Goal: Find specific fact: Find specific fact

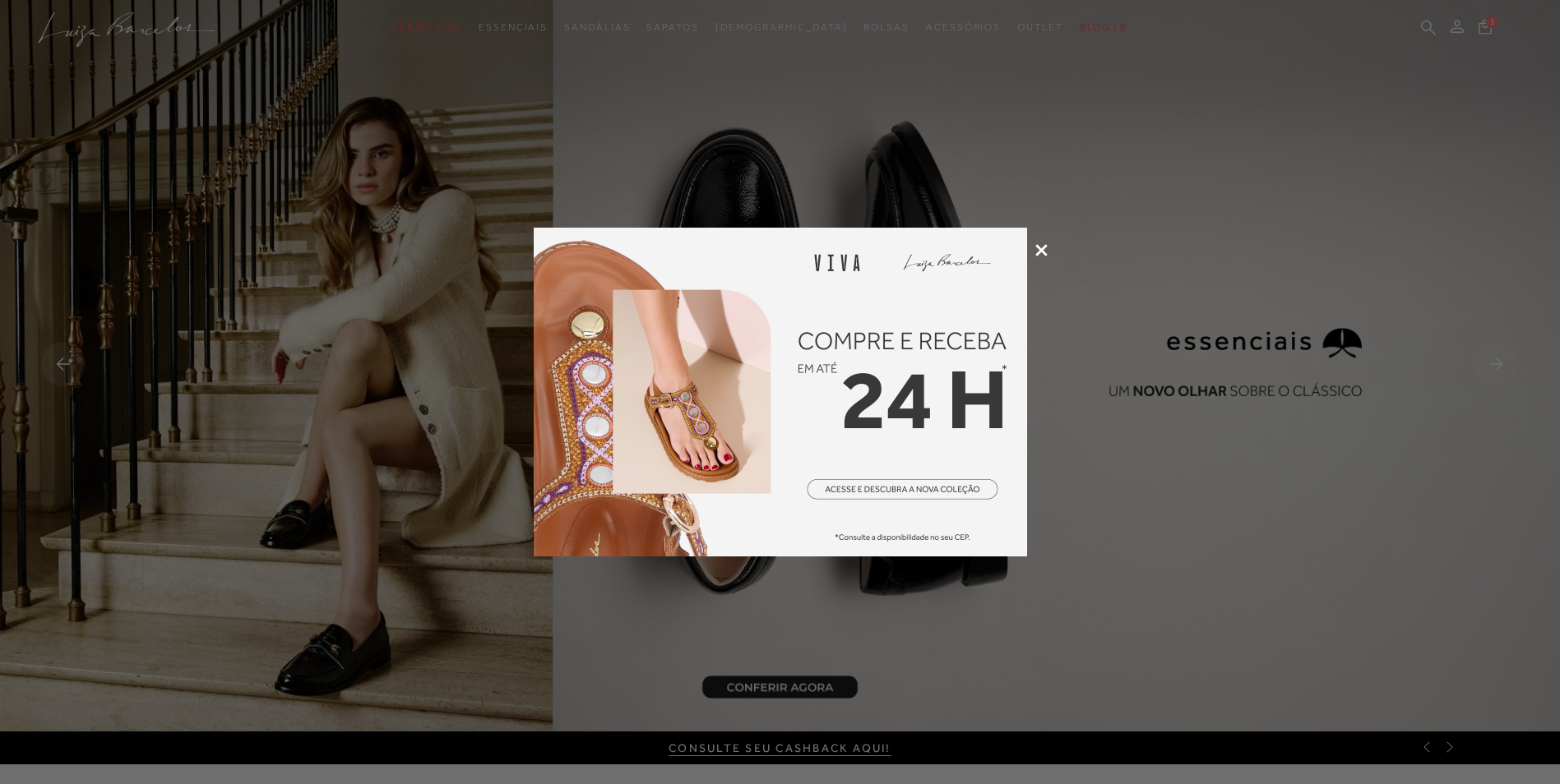
drag, startPoint x: 1041, startPoint y: 252, endPoint x: 1063, endPoint y: 242, distance: 24.2
click at [1041, 252] on icon at bounding box center [1041, 250] width 12 height 12
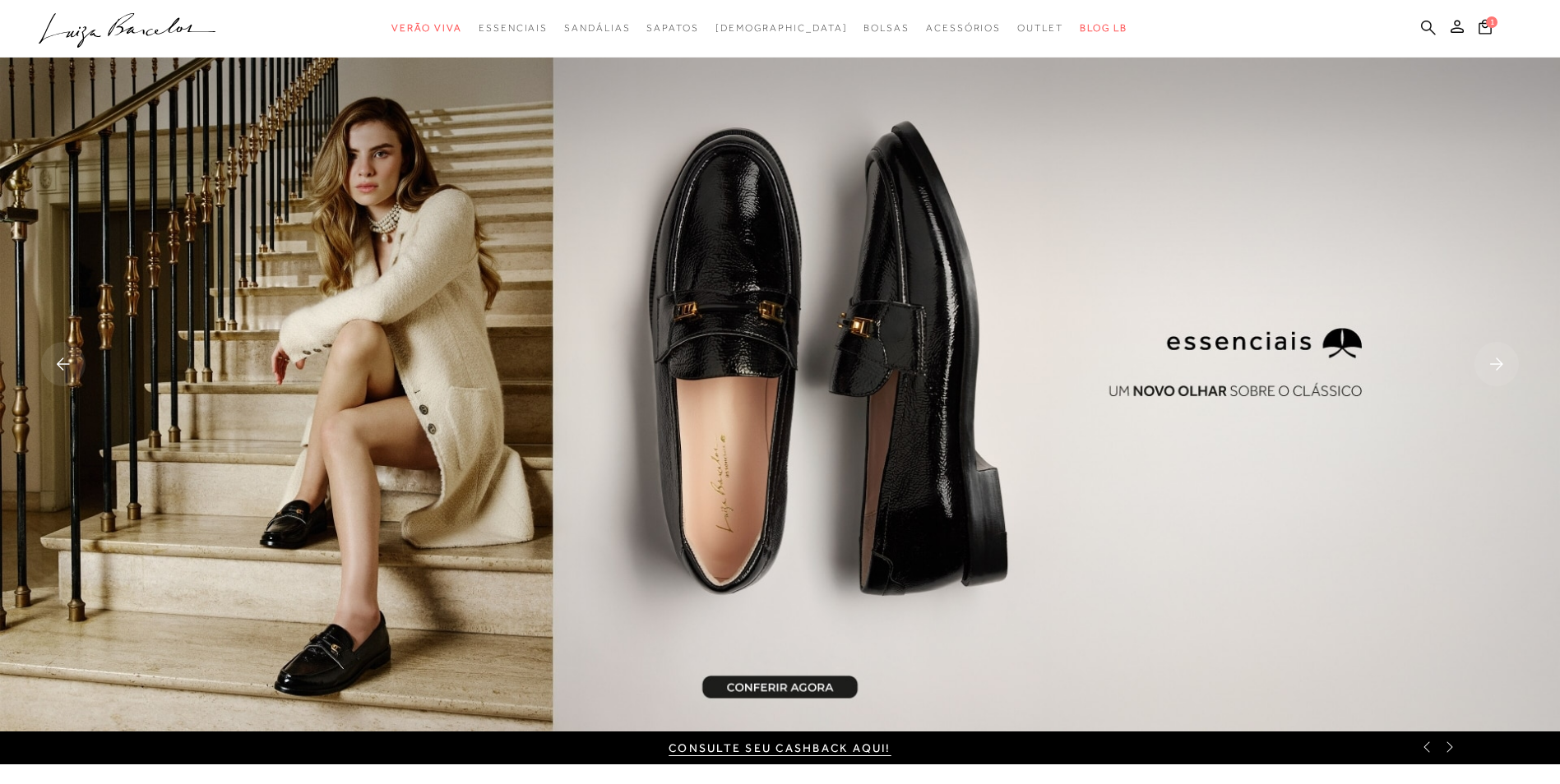
click at [1427, 21] on icon at bounding box center [1428, 27] width 15 height 15
click at [1429, 23] on icon at bounding box center [1428, 28] width 15 height 16
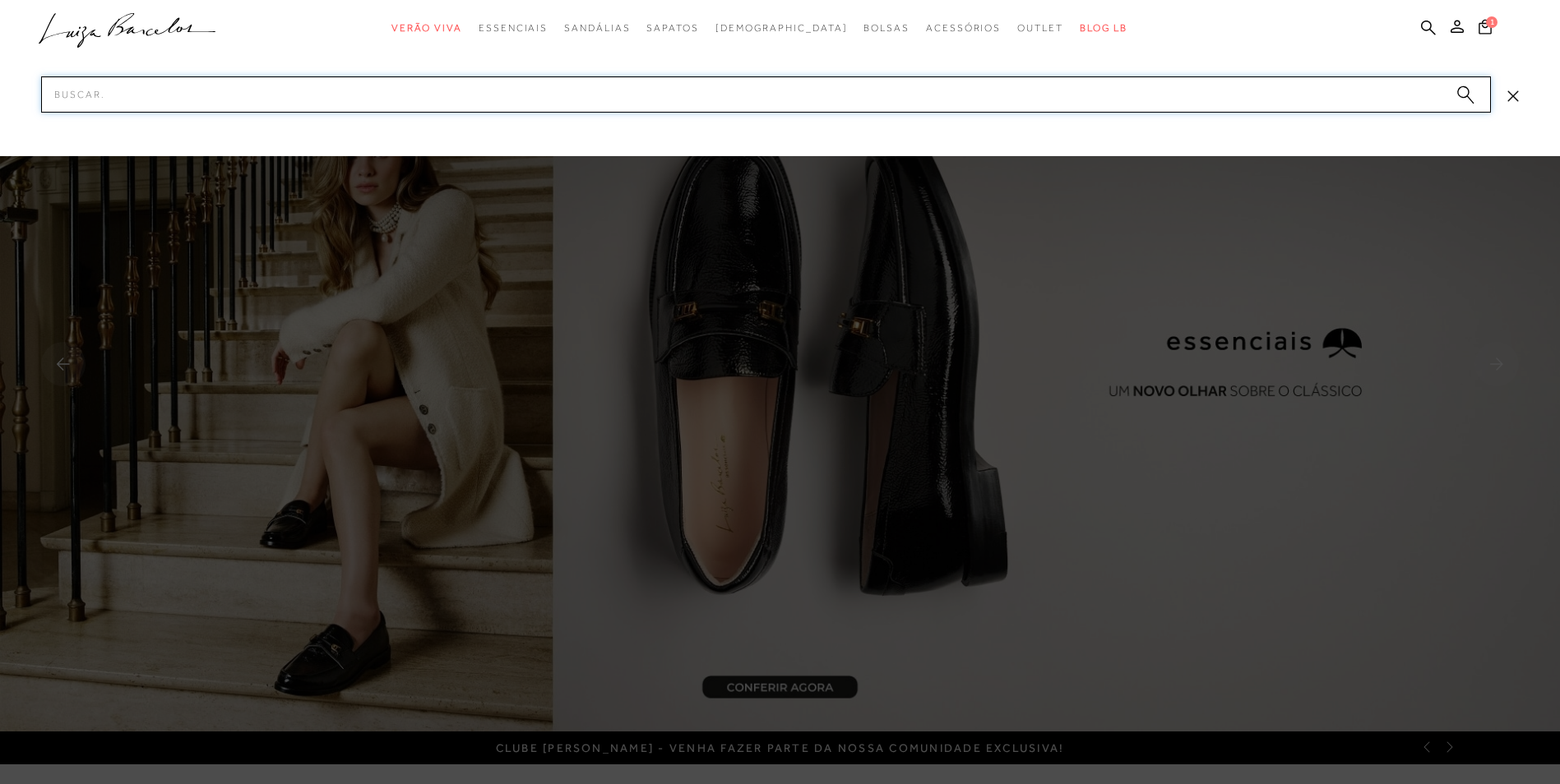
click at [1344, 92] on input "Pesquisar" at bounding box center [766, 94] width 1450 height 36
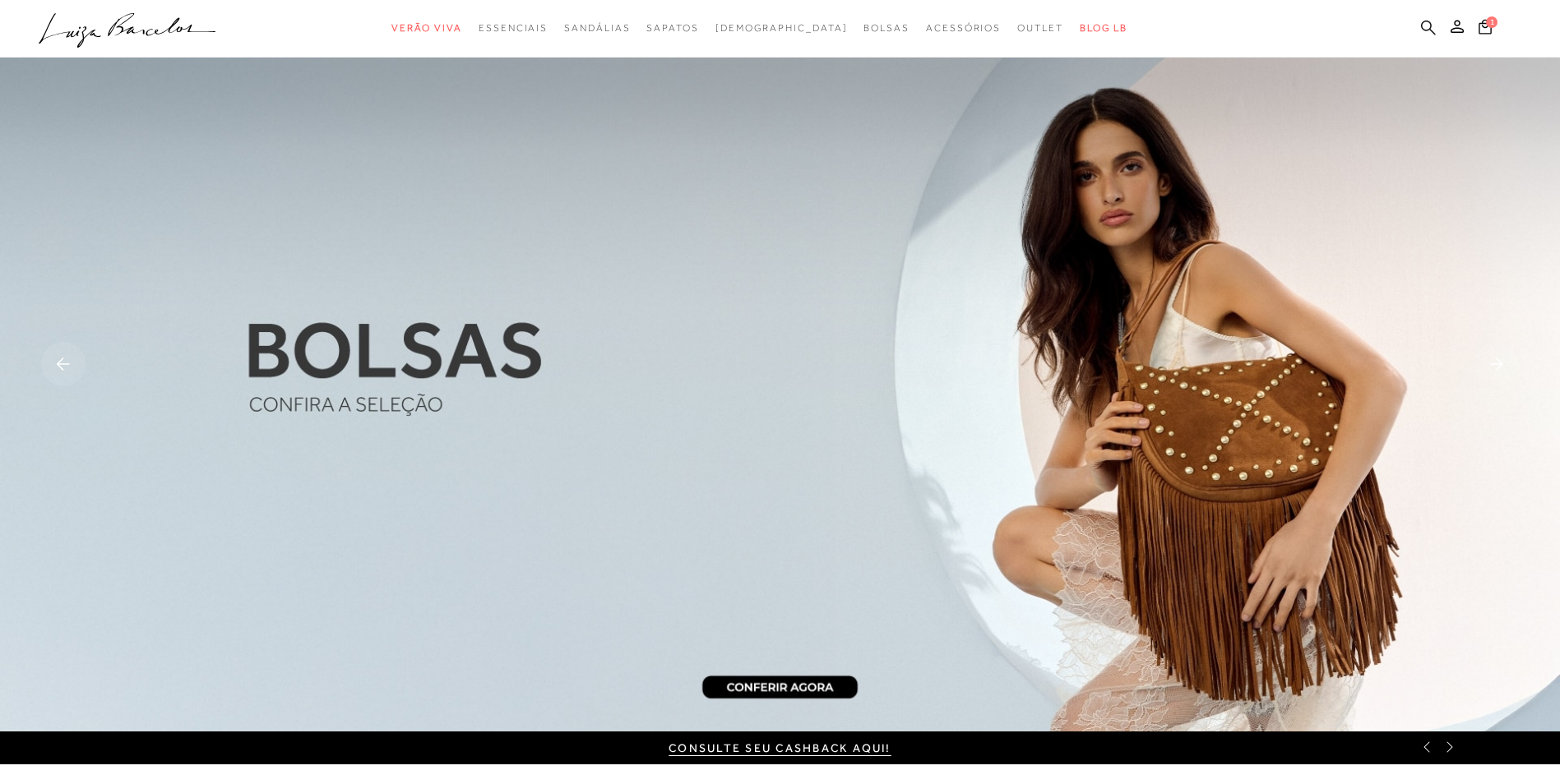
click at [1431, 31] on icon at bounding box center [1428, 27] width 15 height 15
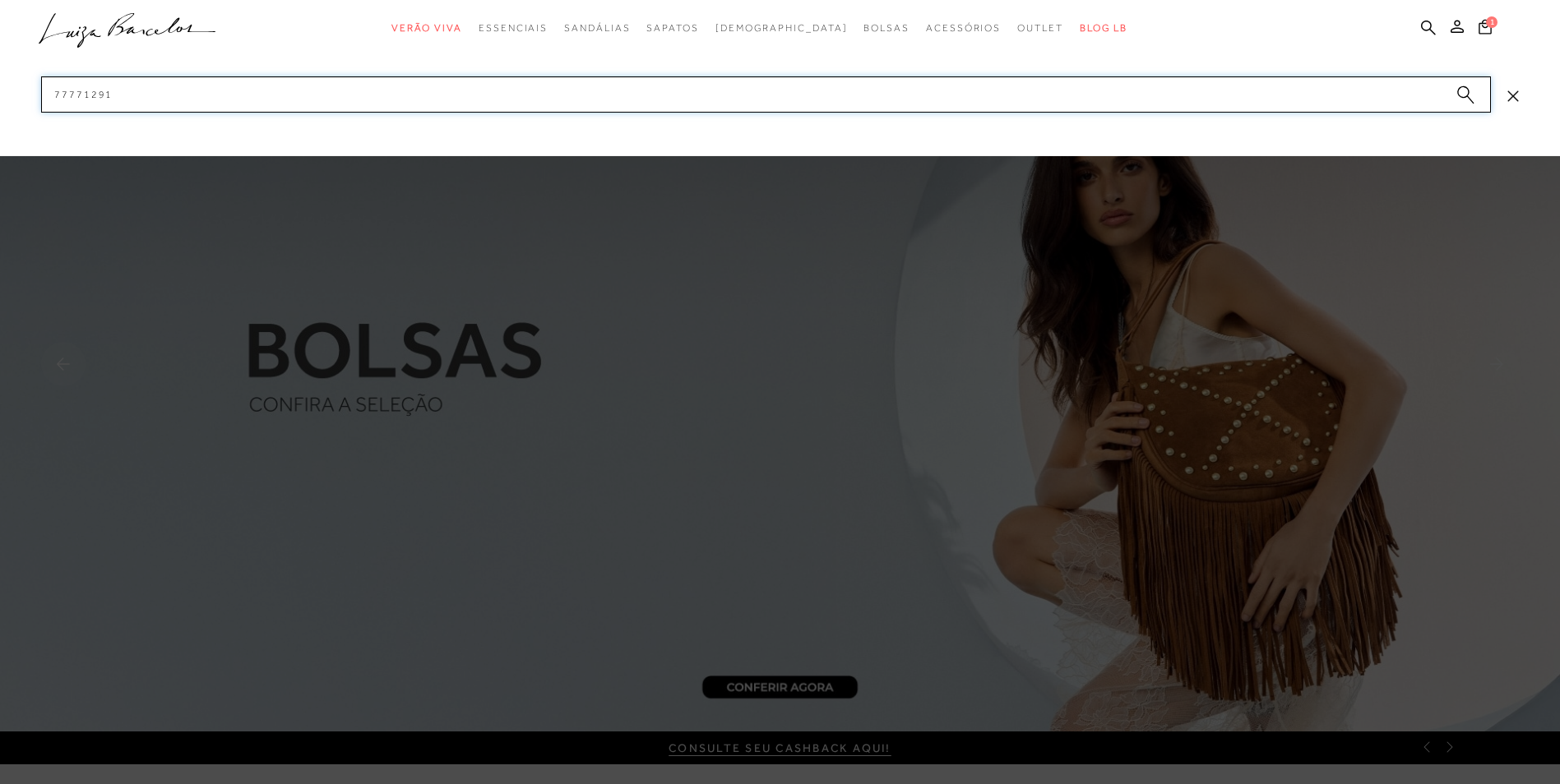
click at [104, 97] on input "77771291" at bounding box center [766, 94] width 1450 height 36
drag, startPoint x: 109, startPoint y: 95, endPoint x: 50, endPoint y: 95, distance: 59.0
click at [50, 95] on input "77771291" at bounding box center [766, 94] width 1450 height 36
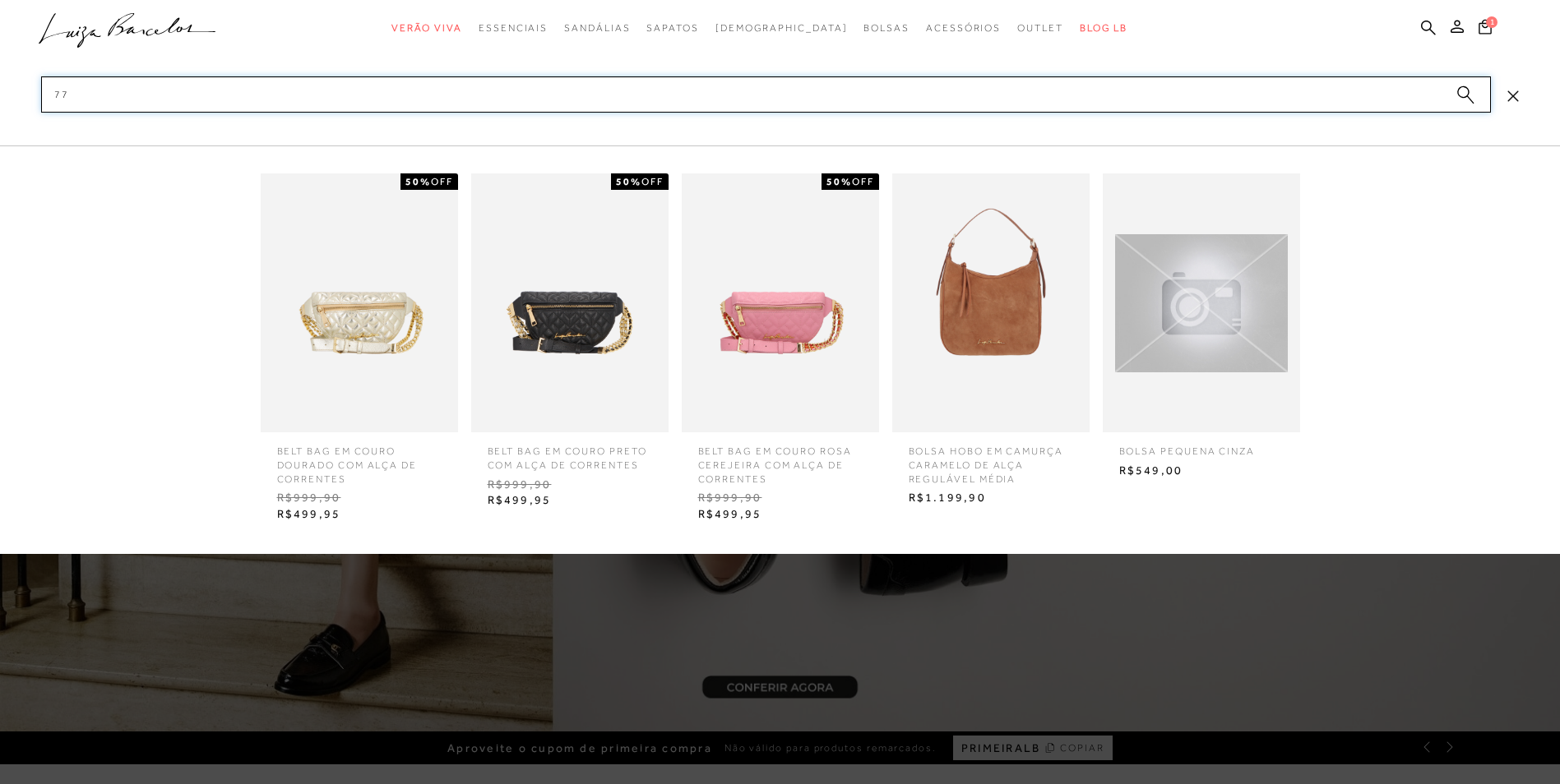
type input "7"
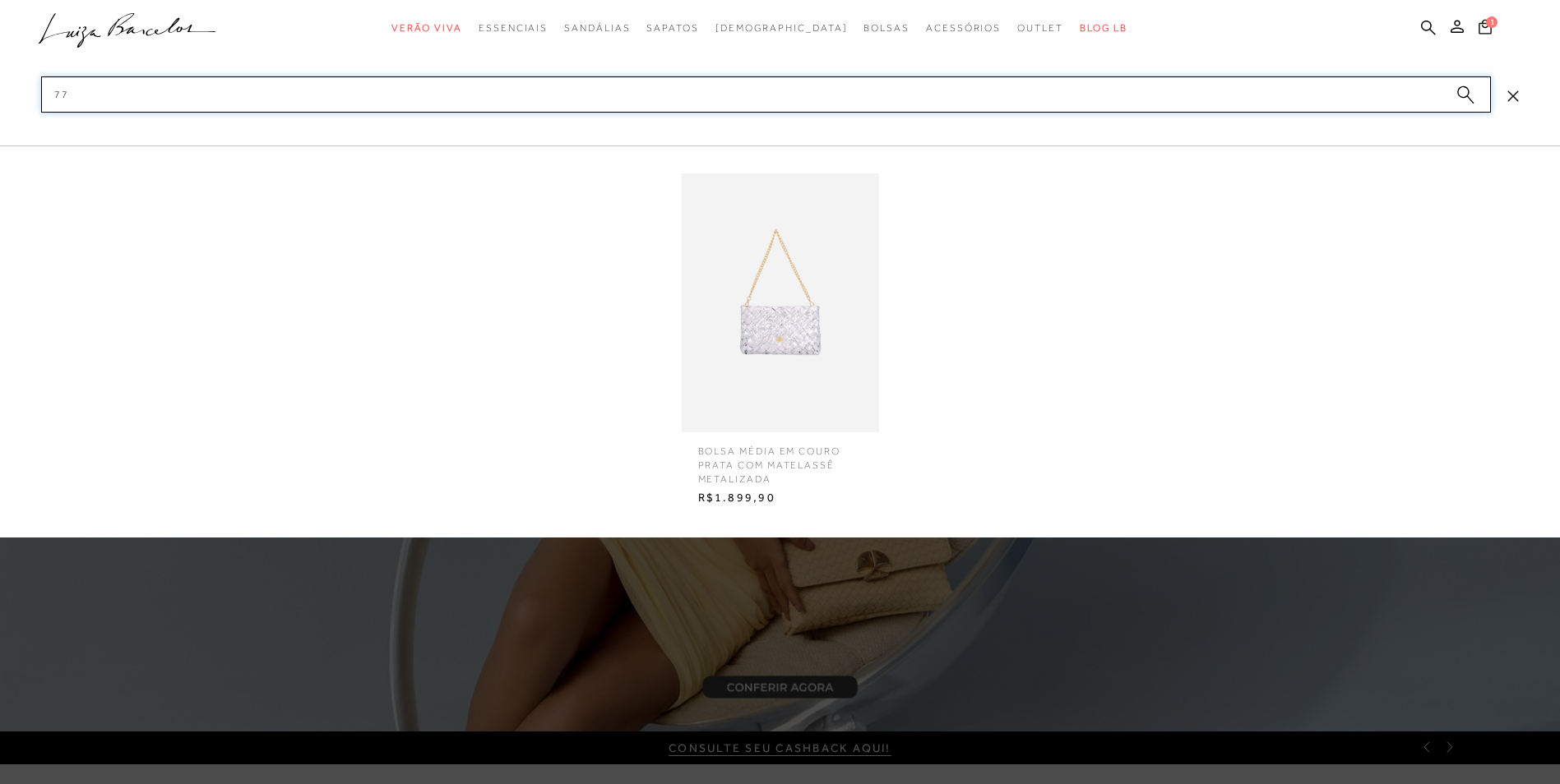
type input "7"
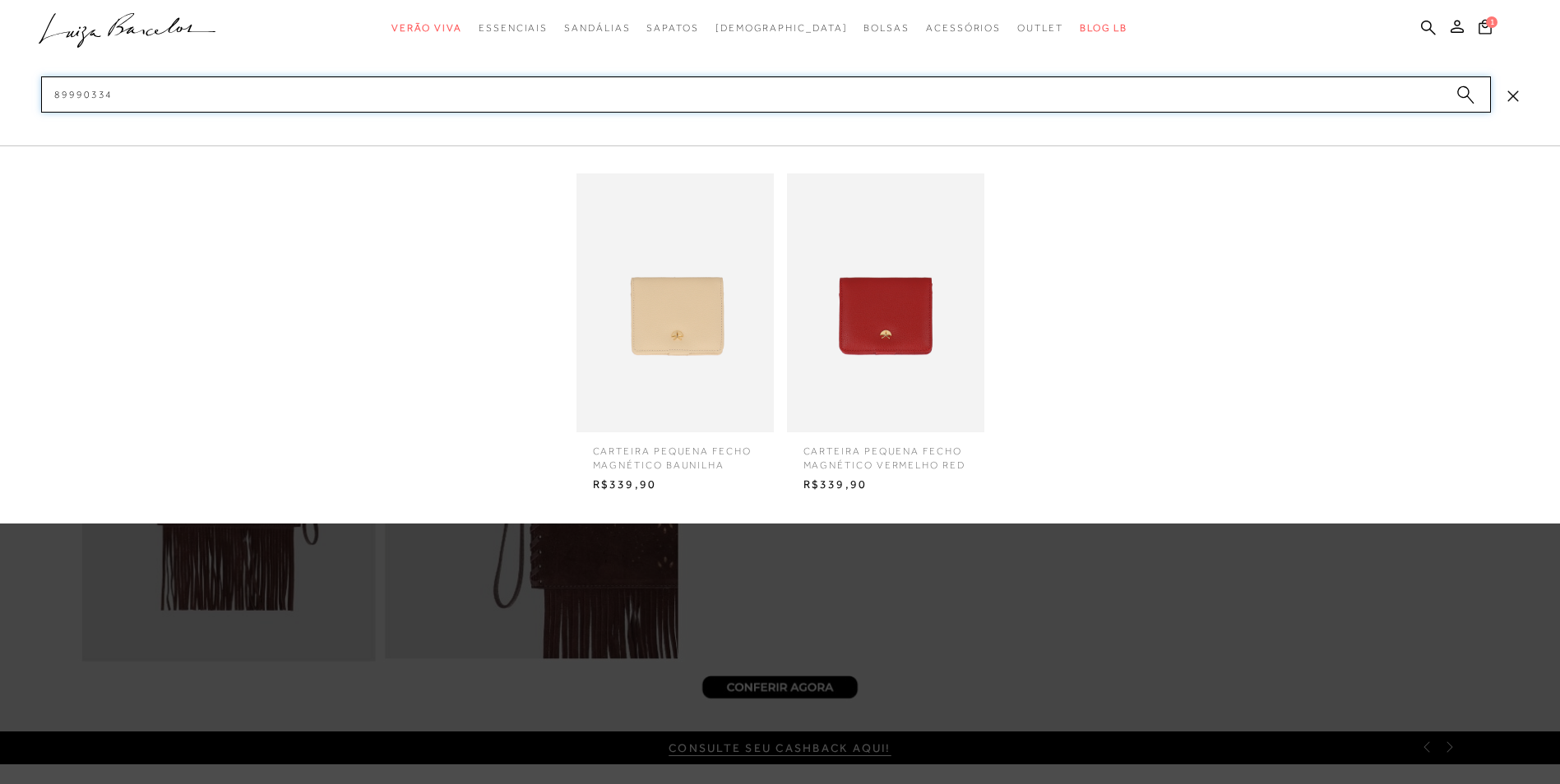
type input "89990334"
